Goal: Transaction & Acquisition: Purchase product/service

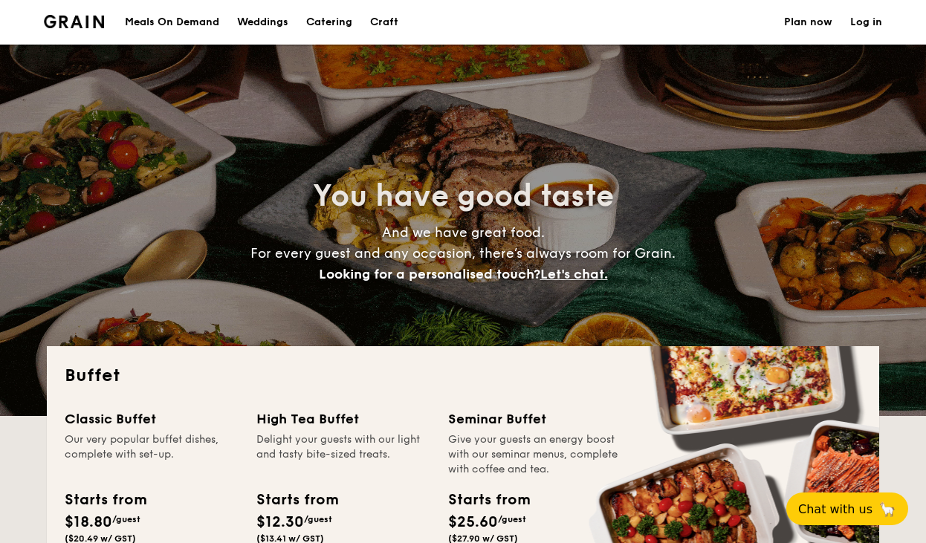
select select
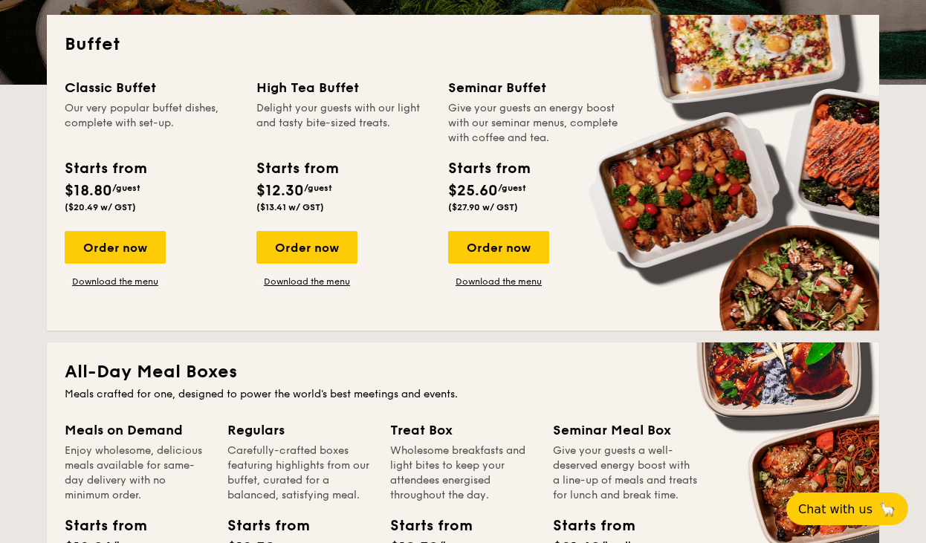
scroll to position [331, 0]
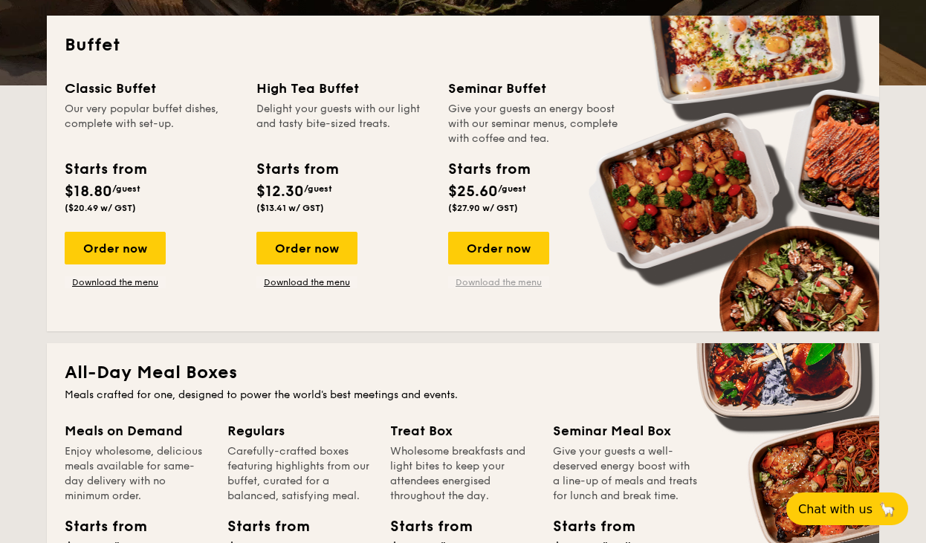
click at [514, 281] on link "Download the menu" at bounding box center [498, 282] width 101 height 12
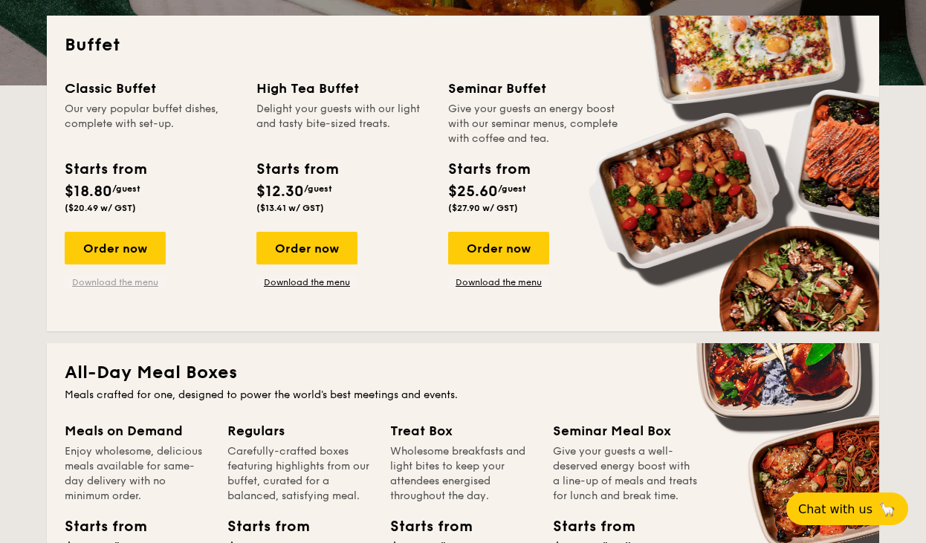
click at [151, 284] on link "Download the menu" at bounding box center [115, 282] width 101 height 12
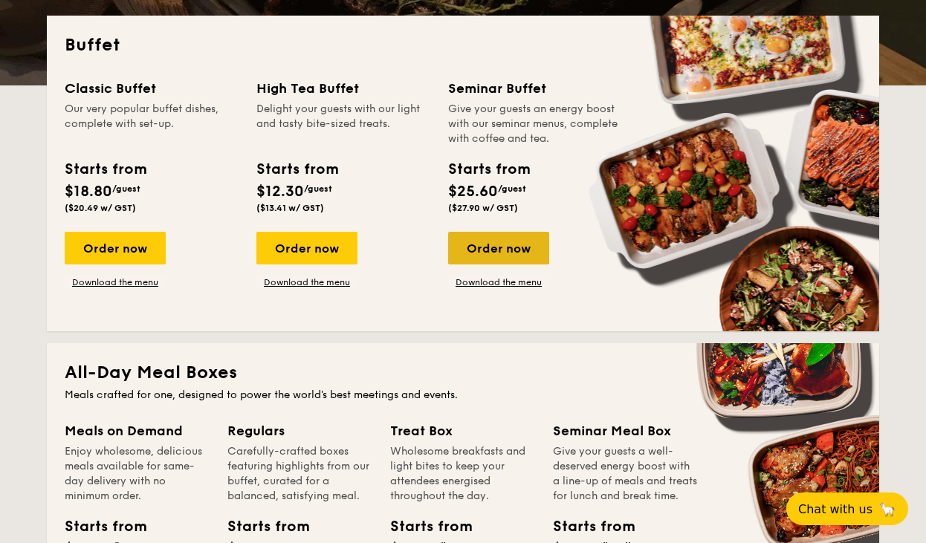
click at [492, 243] on div "Order now" at bounding box center [498, 248] width 101 height 33
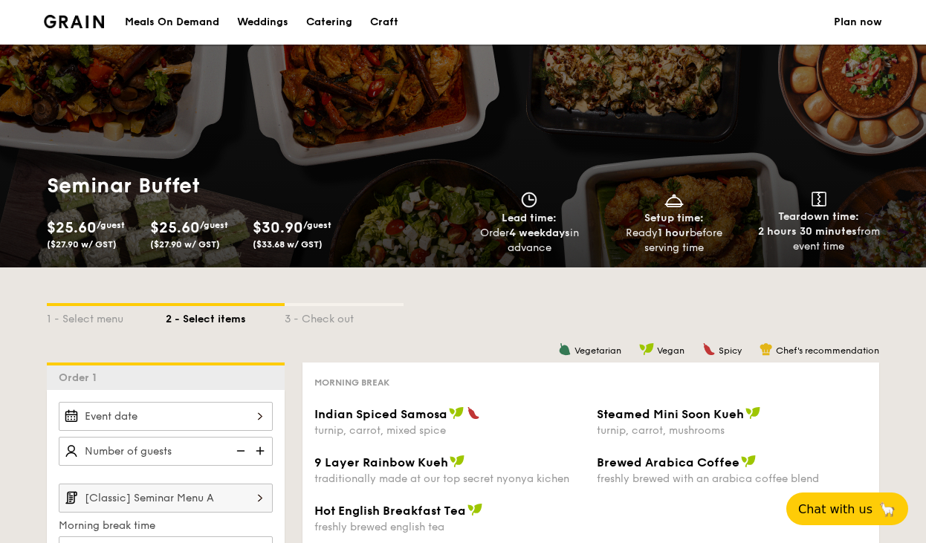
select select
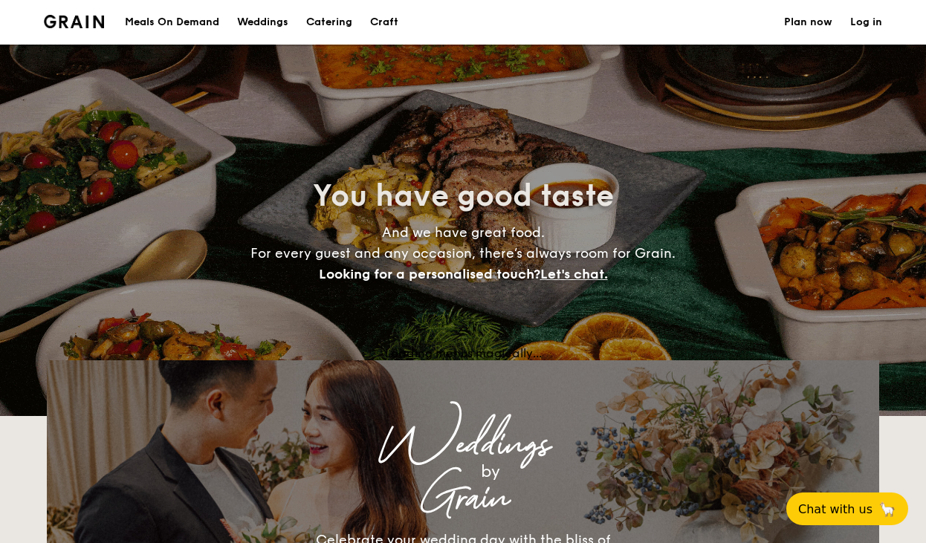
scroll to position [331, 0]
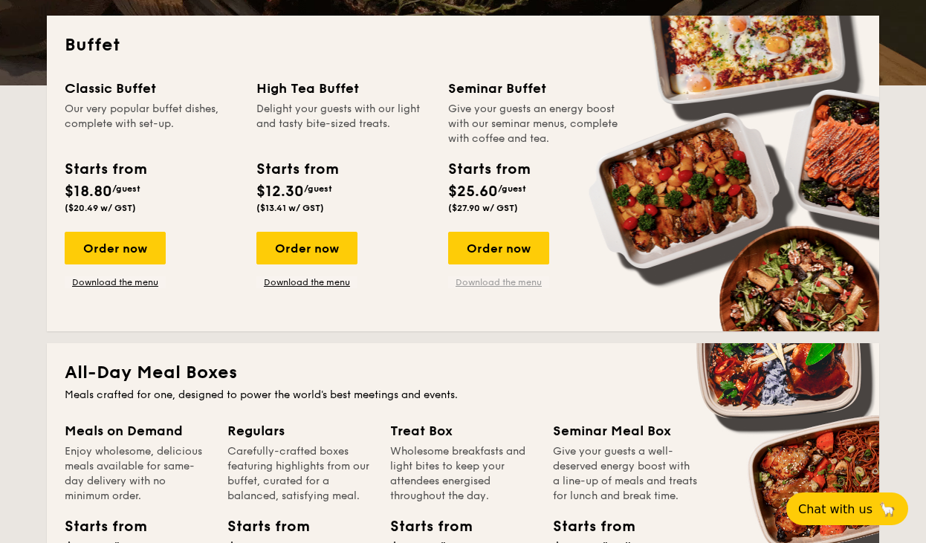
click at [507, 288] on link "Download the menu" at bounding box center [498, 282] width 101 height 12
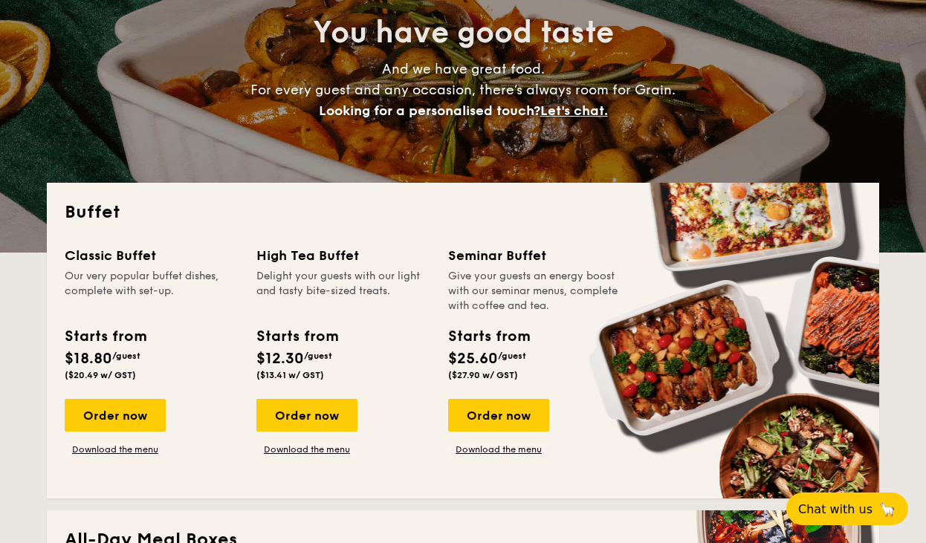
scroll to position [153, 0]
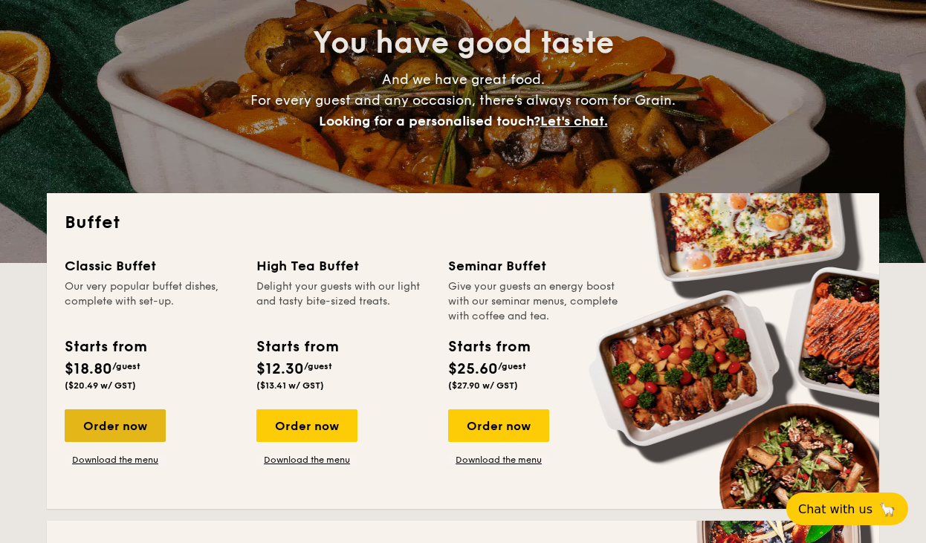
drag, startPoint x: 113, startPoint y: 426, endPoint x: 122, endPoint y: 418, distance: 11.6
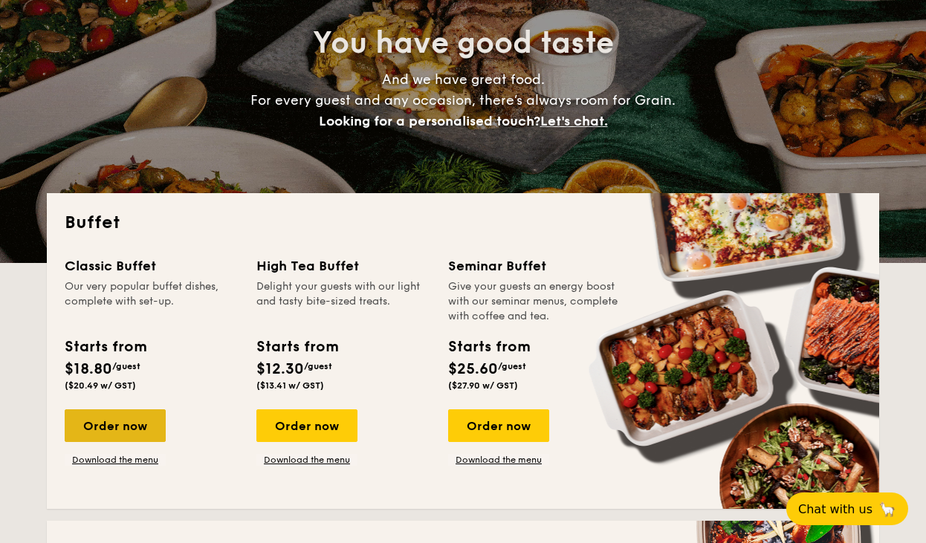
click at [122, 418] on div "Order now" at bounding box center [115, 426] width 101 height 33
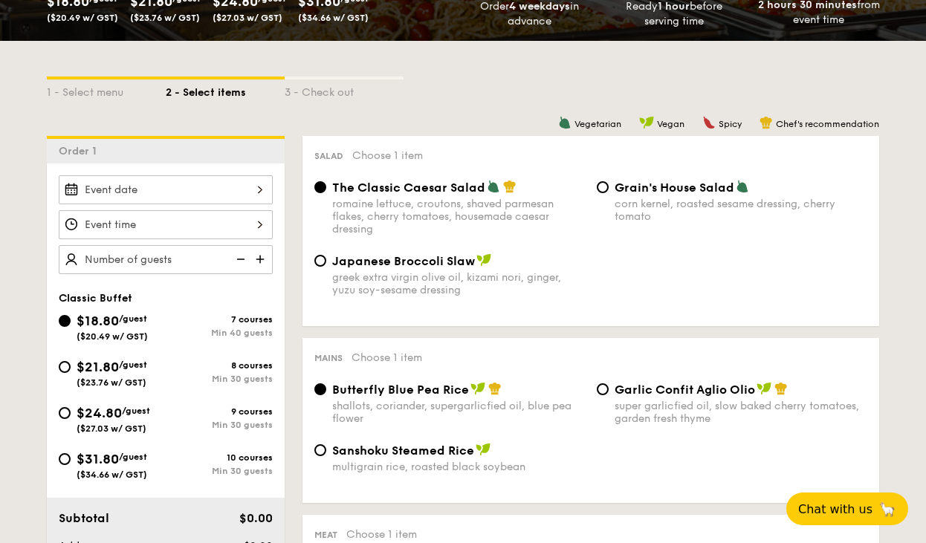
scroll to position [292, 0]
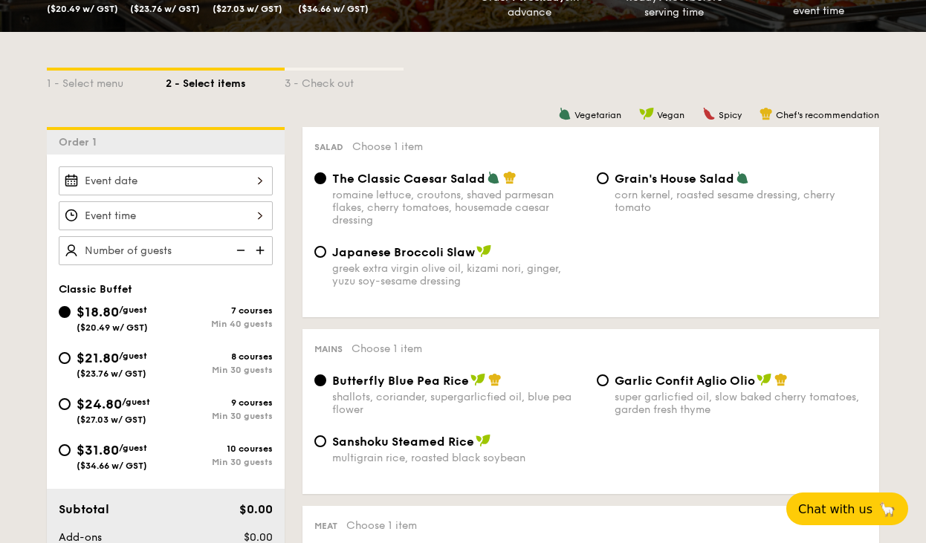
click at [247, 180] on div at bounding box center [166, 180] width 214 height 29
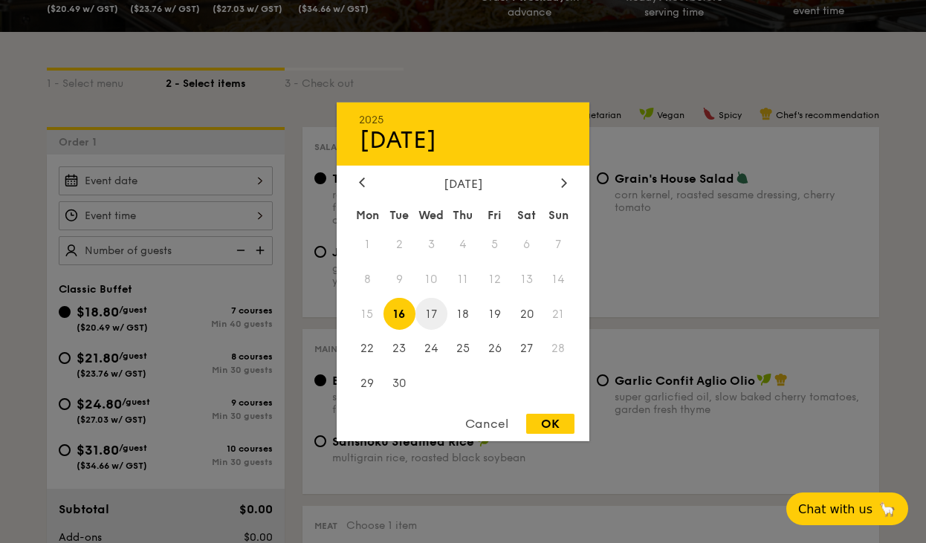
click at [432, 314] on span "17" at bounding box center [431, 314] width 32 height 32
click at [548, 426] on div "OK" at bounding box center [550, 424] width 48 height 20
type input "[DATE]"
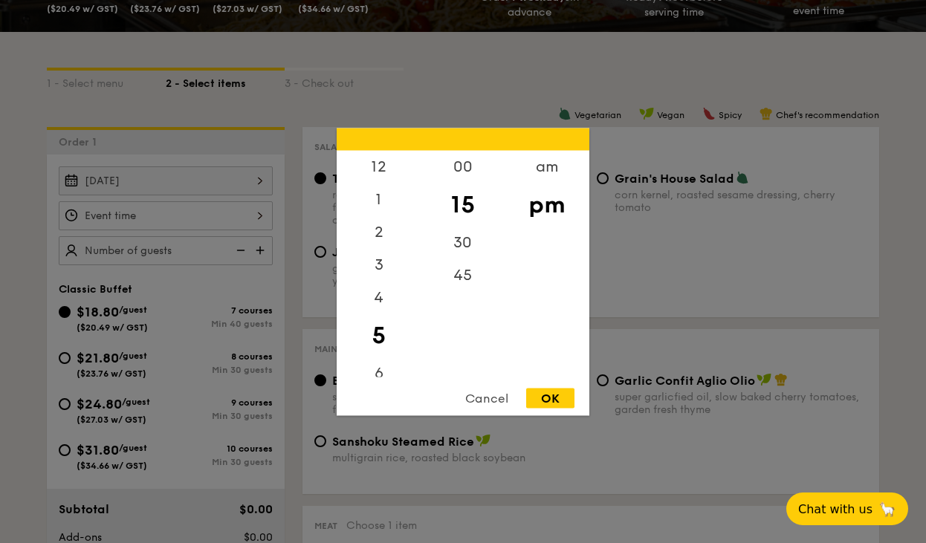
click at [229, 212] on div "12 1 2 3 4 5 6 7 8 9 10 11 00 15 30 45 am pm Cancel OK" at bounding box center [166, 215] width 214 height 29
click at [385, 180] on div "12" at bounding box center [379, 171] width 84 height 43
click at [464, 214] on div "15" at bounding box center [463, 204] width 84 height 43
click at [551, 398] on div "OK" at bounding box center [550, 398] width 48 height 20
type input "12:15PM"
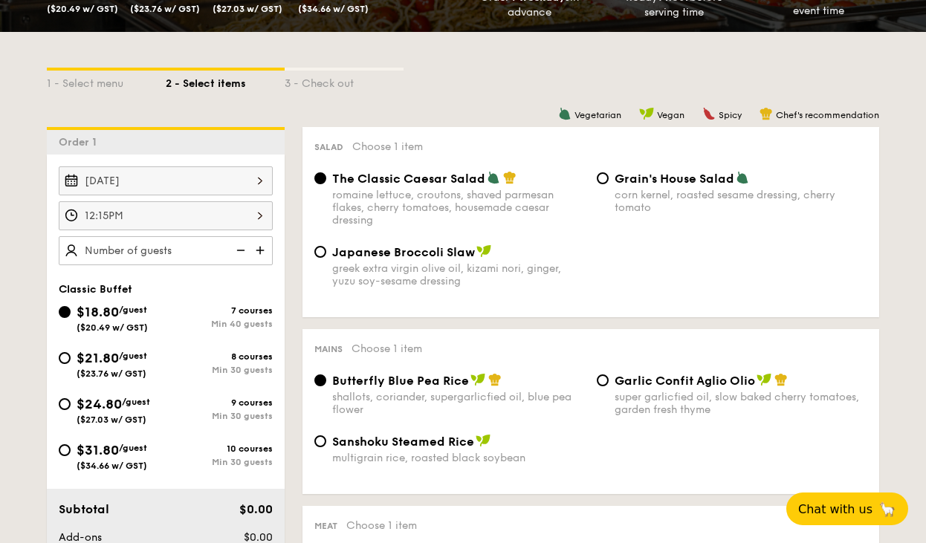
click at [245, 209] on div "12:15PM" at bounding box center [166, 215] width 214 height 29
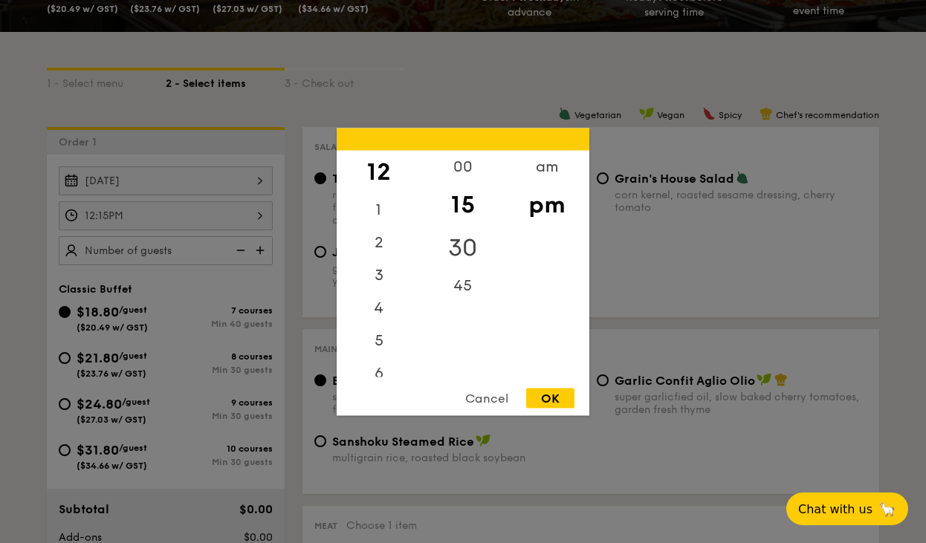
click at [462, 245] on div "30" at bounding box center [463, 247] width 84 height 43
click at [469, 204] on div "15" at bounding box center [463, 204] width 84 height 43
click at [555, 400] on div "OK" at bounding box center [550, 398] width 48 height 20
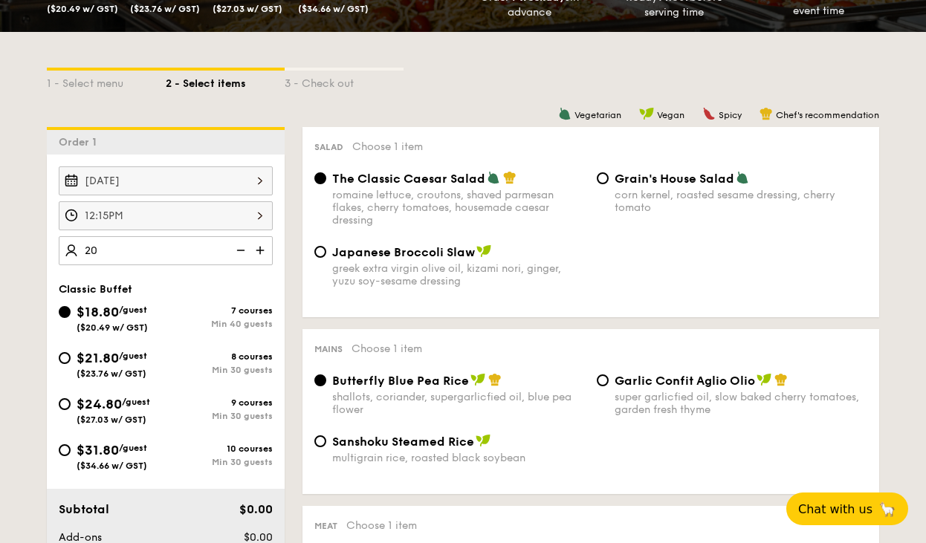
click at [240, 252] on img at bounding box center [239, 250] width 22 height 28
click at [243, 248] on img at bounding box center [239, 250] width 22 height 28
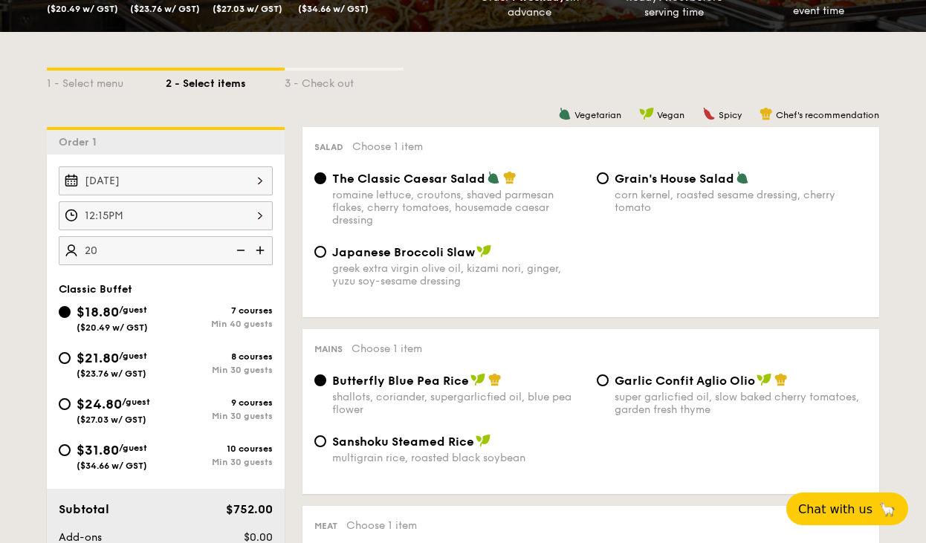
click at [243, 248] on img at bounding box center [239, 250] width 22 height 28
type input "40 guests"
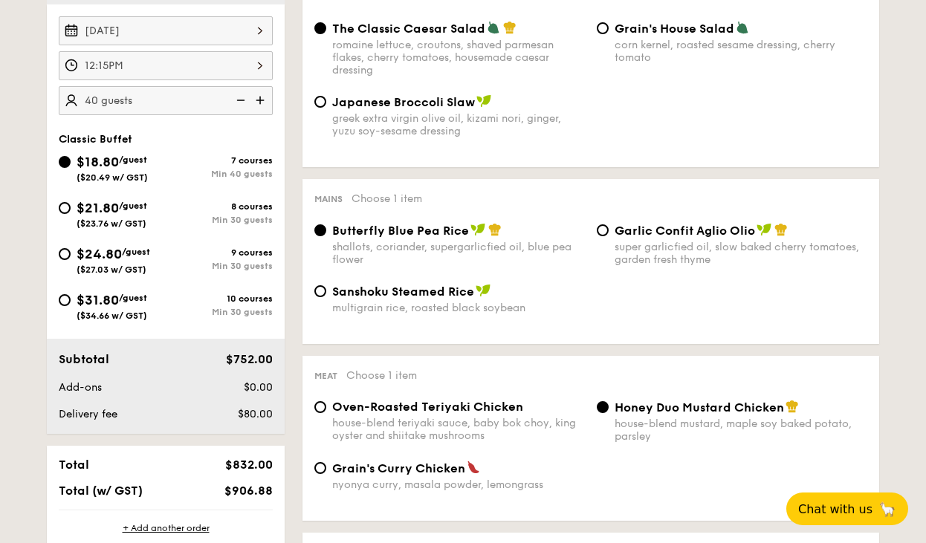
scroll to position [443, 0]
click at [66, 204] on input "$21.80 /guest ($23.76 w/ GST) 8 courses Min 30 guests" at bounding box center [65, 207] width 12 height 12
radio input "true"
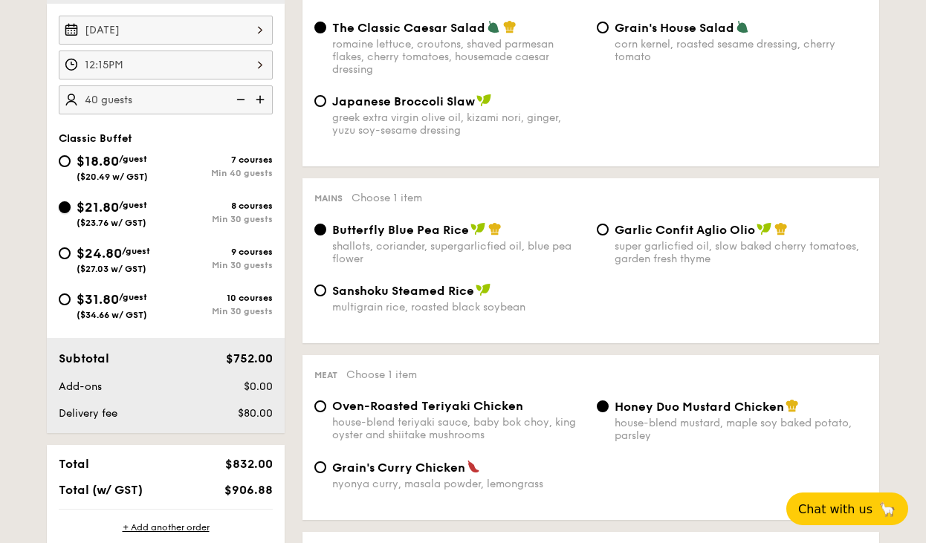
radio input "true"
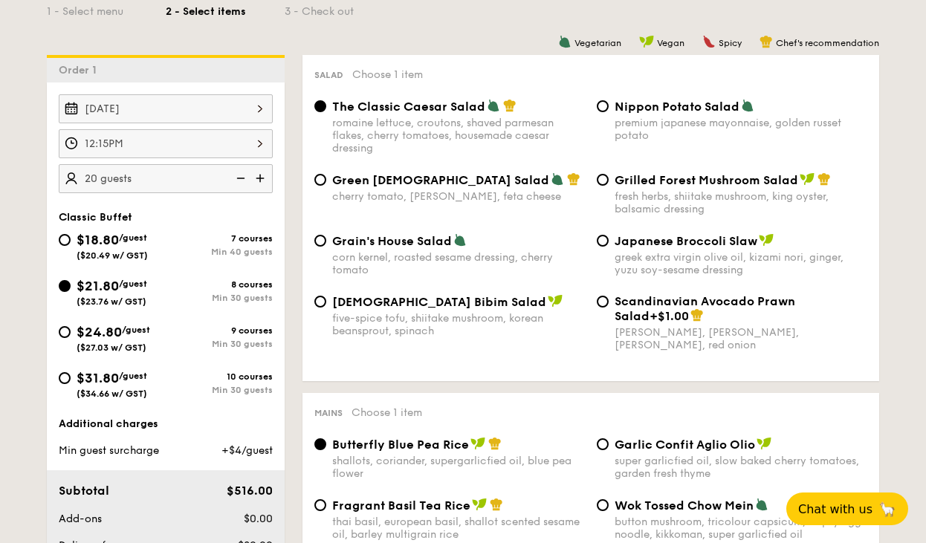
scroll to position [363, 0]
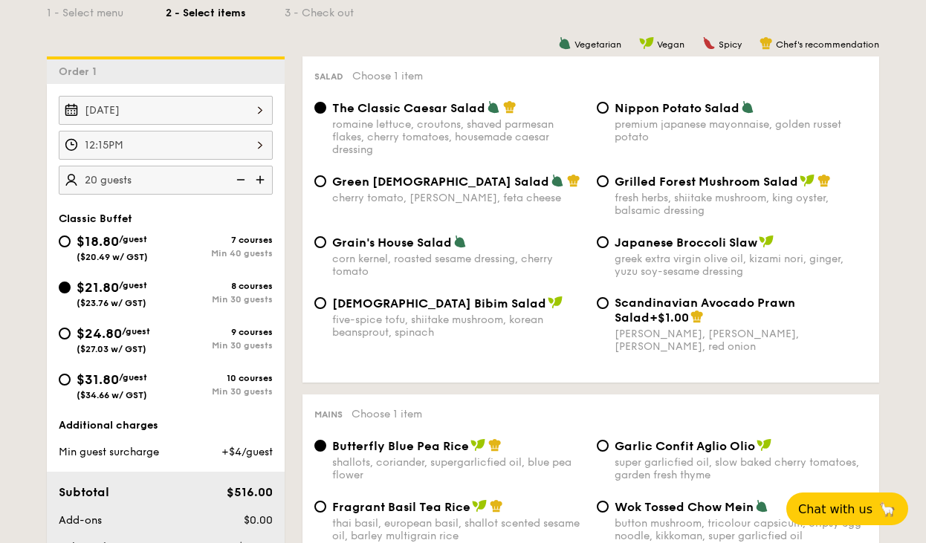
click at [236, 172] on img at bounding box center [239, 180] width 22 height 28
click at [260, 177] on img at bounding box center [261, 180] width 22 height 28
click at [245, 180] on img at bounding box center [239, 180] width 22 height 28
type input "20 guests"
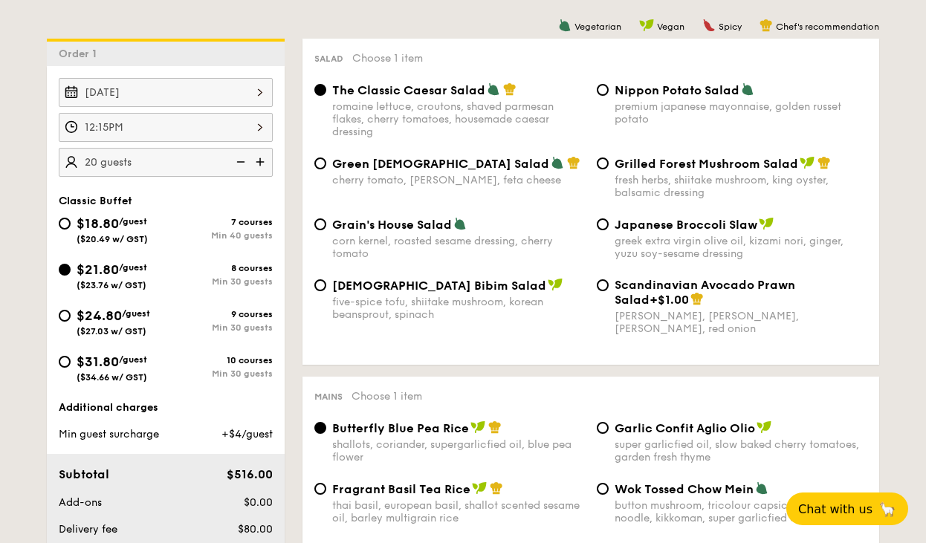
scroll to position [381, 0]
